Goal: Navigation & Orientation: Find specific page/section

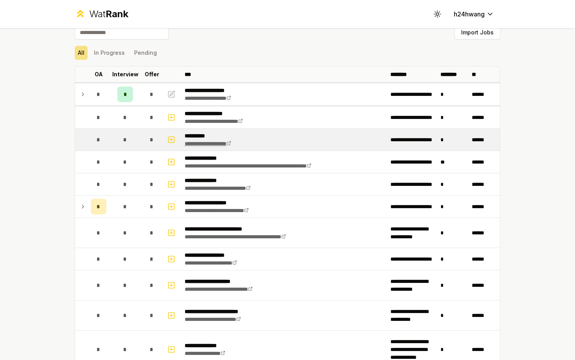
scroll to position [13, 0]
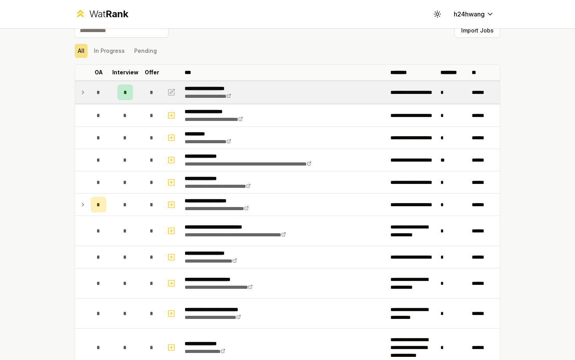
click at [86, 92] on td at bounding box center [81, 92] width 13 height 22
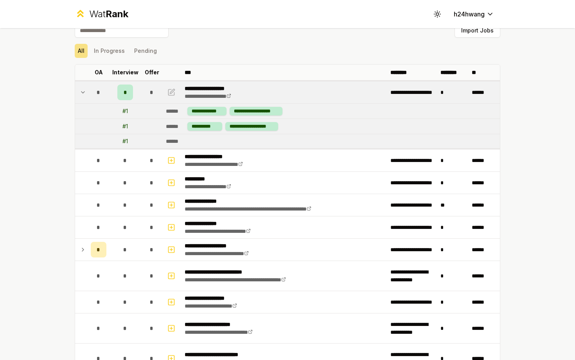
click at [86, 92] on td at bounding box center [81, 92] width 13 height 22
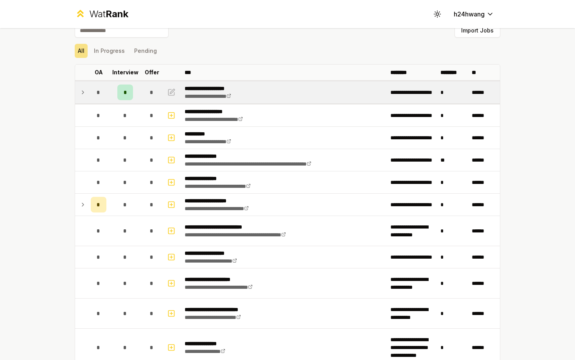
click at [86, 92] on td at bounding box center [81, 92] width 13 height 22
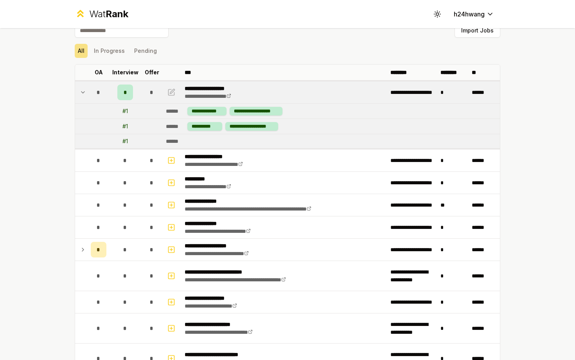
click at [86, 92] on td at bounding box center [81, 92] width 13 height 22
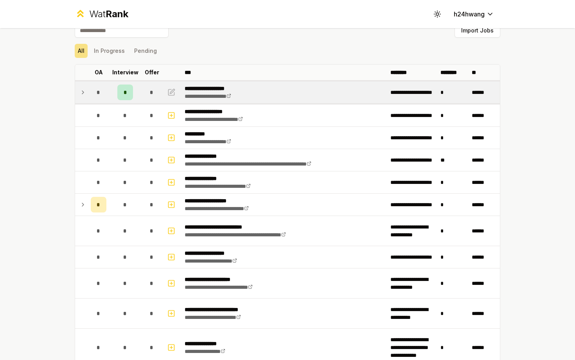
click at [86, 92] on td at bounding box center [81, 92] width 13 height 22
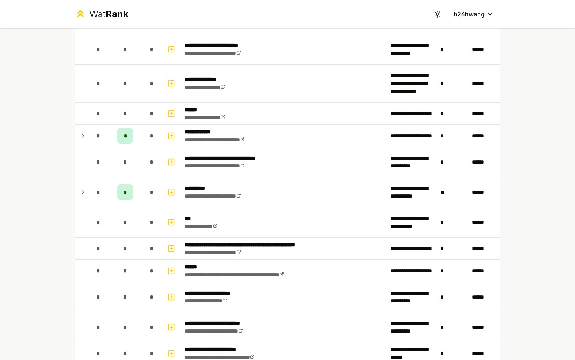
scroll to position [362, 0]
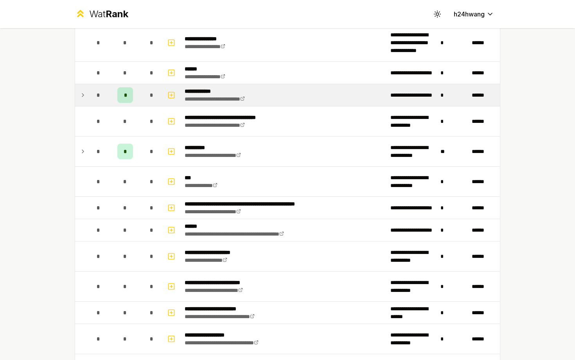
click at [85, 96] on icon at bounding box center [83, 94] width 6 height 9
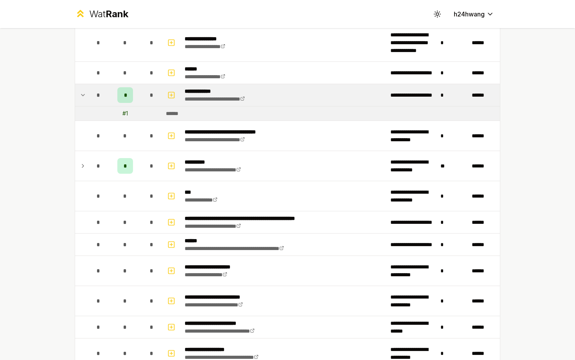
click at [85, 96] on icon at bounding box center [83, 94] width 6 height 9
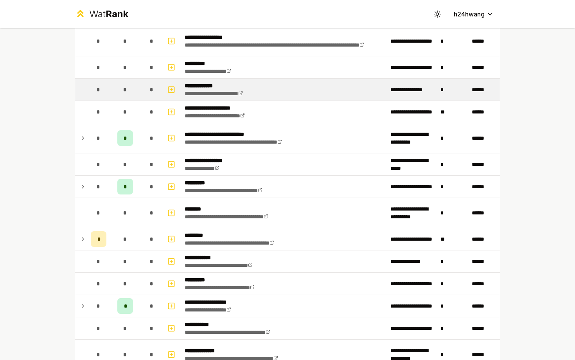
scroll to position [963, 0]
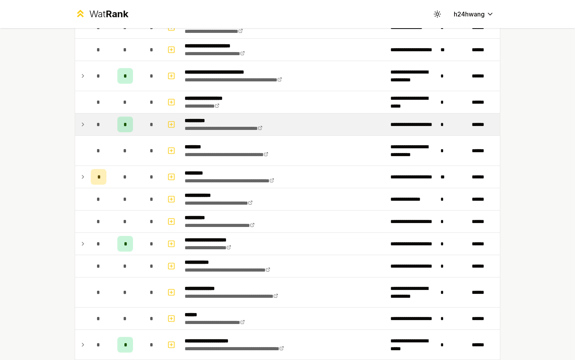
click at [80, 127] on icon at bounding box center [83, 124] width 6 height 9
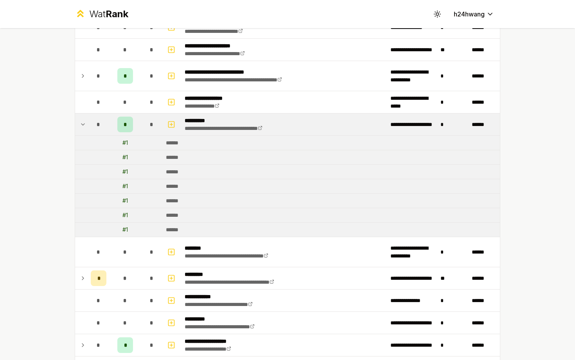
click at [80, 127] on icon at bounding box center [83, 124] width 6 height 9
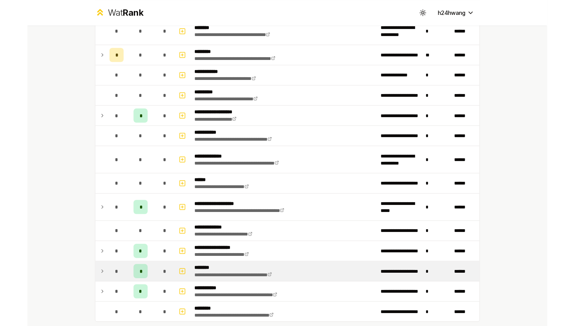
scroll to position [1123, 0]
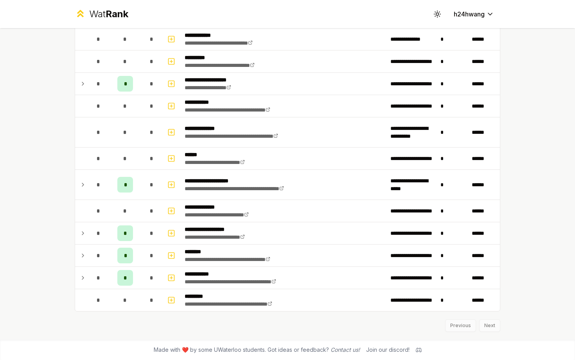
click at [490, 328] on div "Previous Next" at bounding box center [288, 321] width 426 height 20
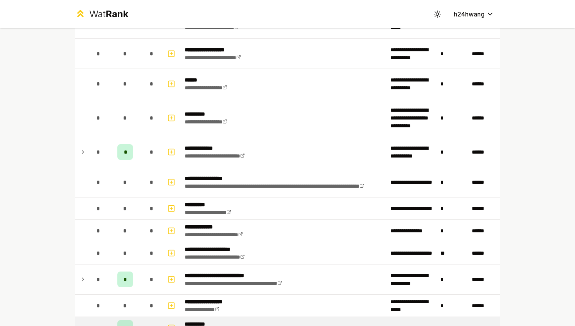
scroll to position [1158, 0]
